Goal: Information Seeking & Learning: Learn about a topic

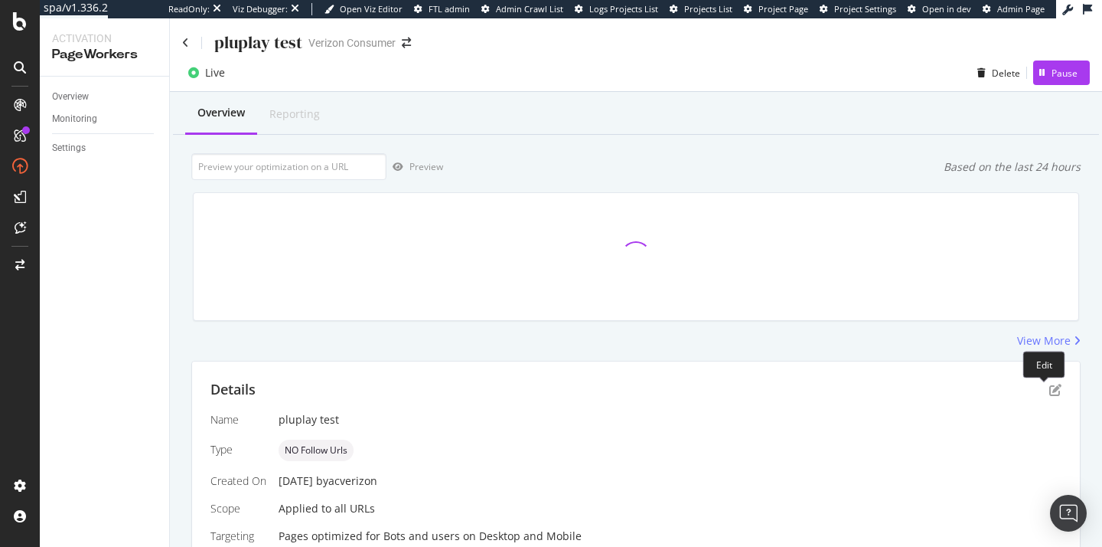
click at [1043, 398] on div "Details" at bounding box center [636, 390] width 851 height 20
click at [1050, 389] on icon "pen-to-square" at bounding box center [1056, 390] width 12 height 12
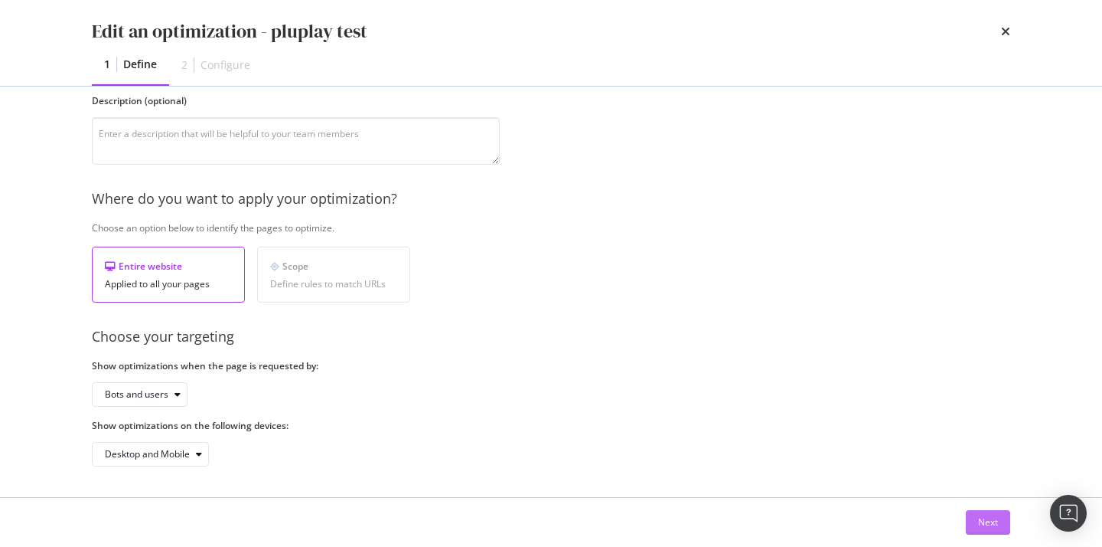
scroll to position [136, 0]
click at [981, 524] on div "Next" at bounding box center [988, 521] width 20 height 13
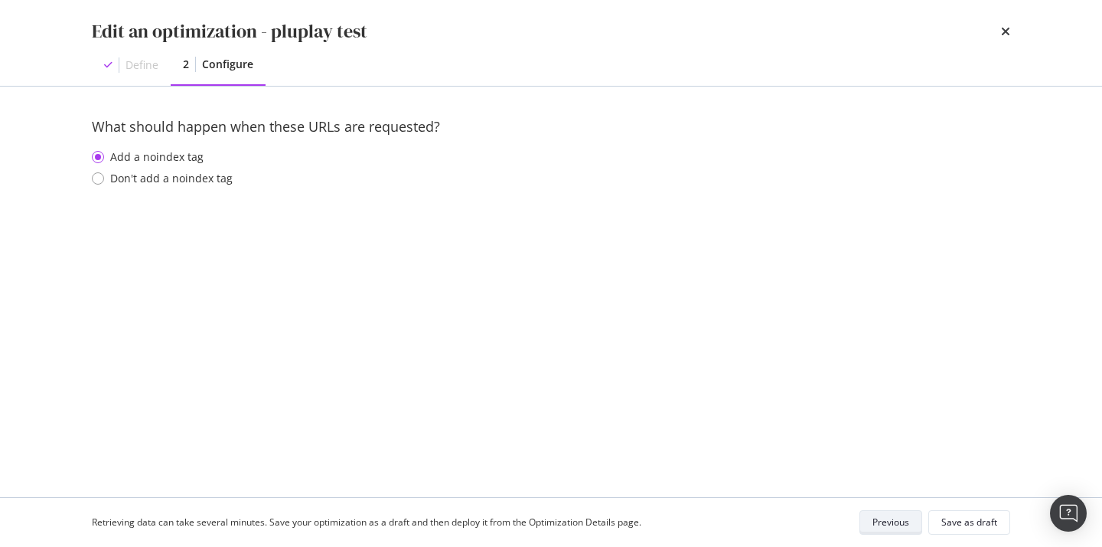
scroll to position [0, 0]
click at [906, 518] on div "Previous" at bounding box center [891, 521] width 37 height 13
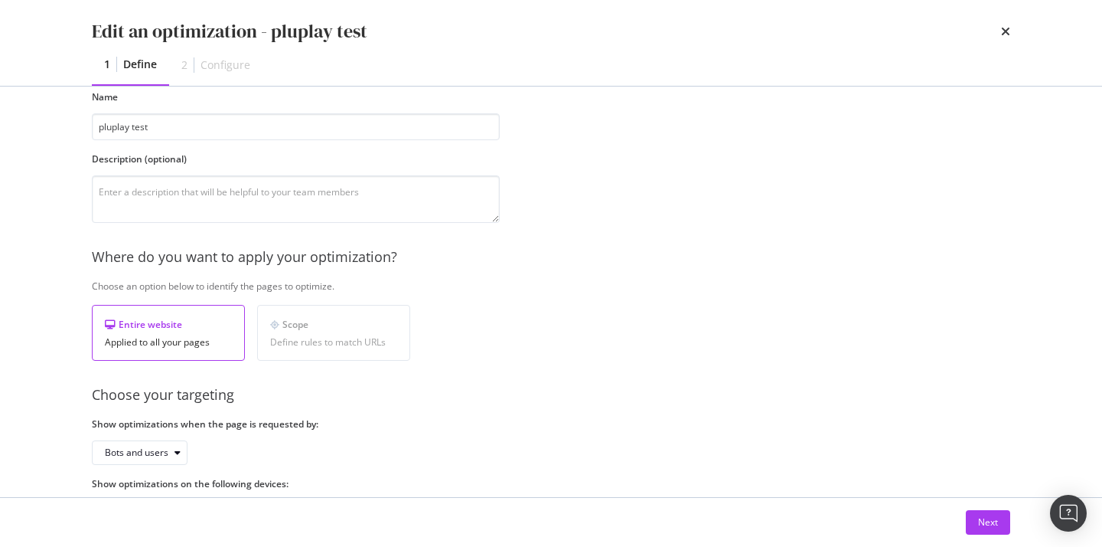
scroll to position [136, 0]
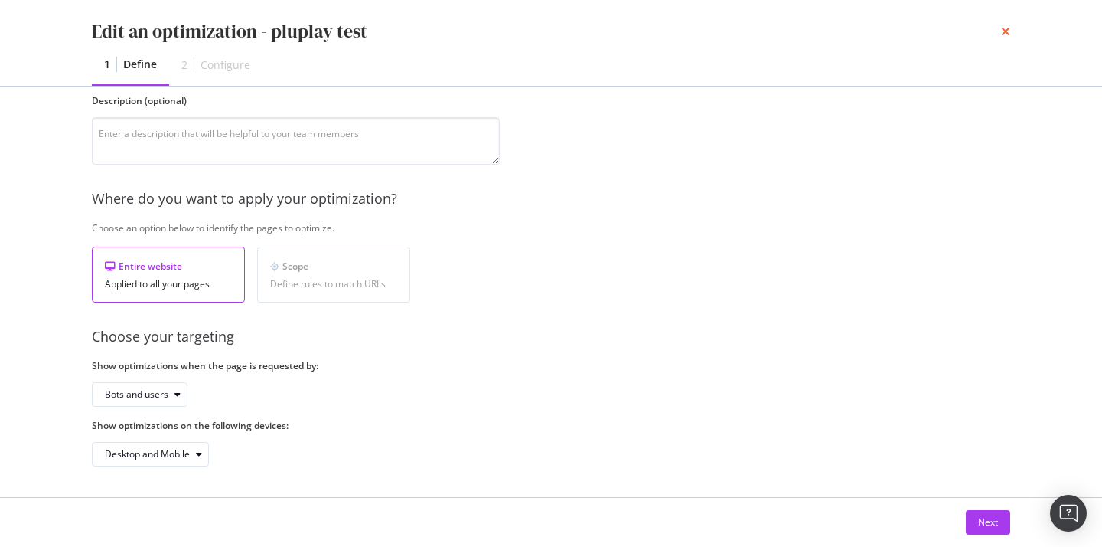
click at [1004, 30] on icon "times" at bounding box center [1005, 31] width 9 height 12
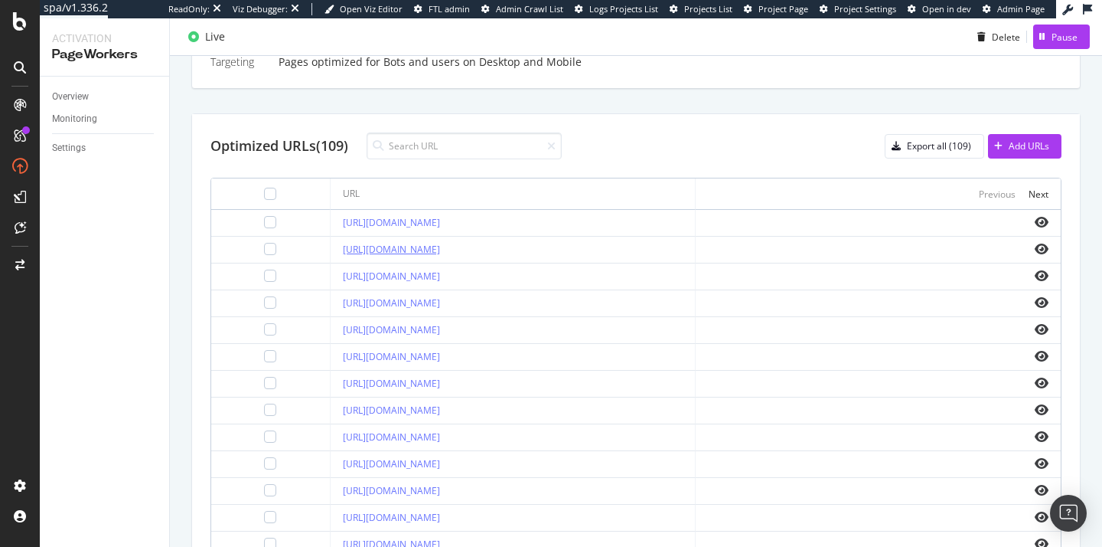
scroll to position [453, 0]
